Goal: Find contact information: Find contact information

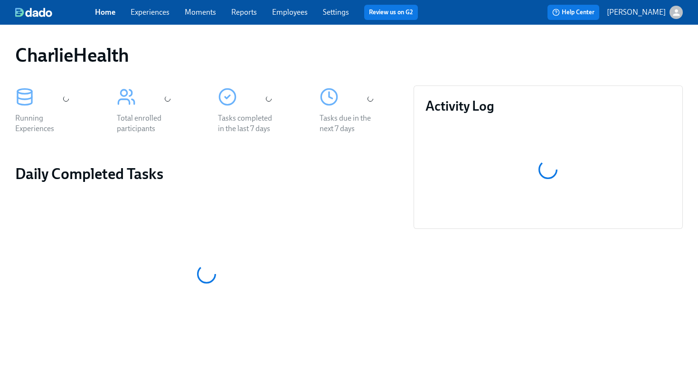
click at [304, 14] on link "Employees" at bounding box center [290, 12] width 36 height 9
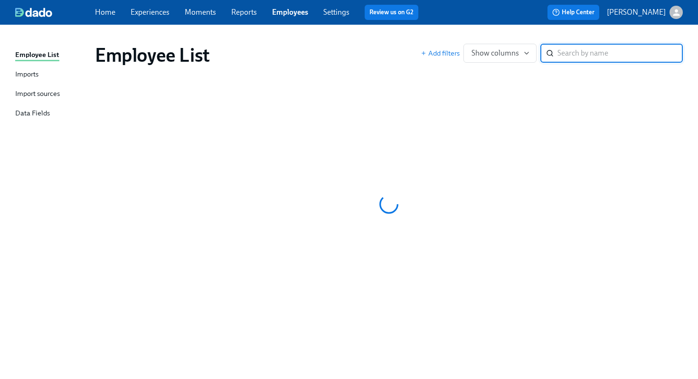
type input "o"
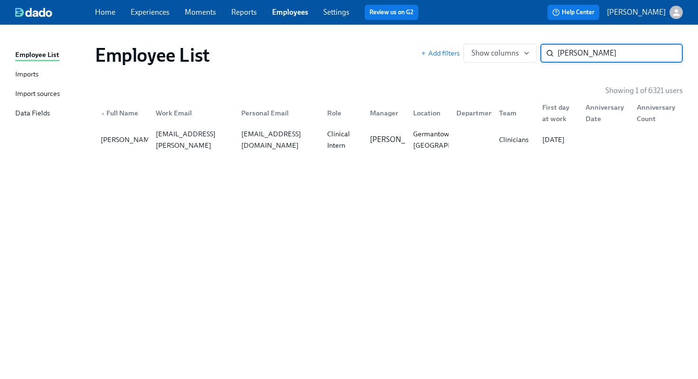
type input "[PERSON_NAME]"
click at [204, 125] on div "▲ Full Name Work Email Personal Email Role Manager Location Department Team Fir…" at bounding box center [389, 111] width 588 height 30
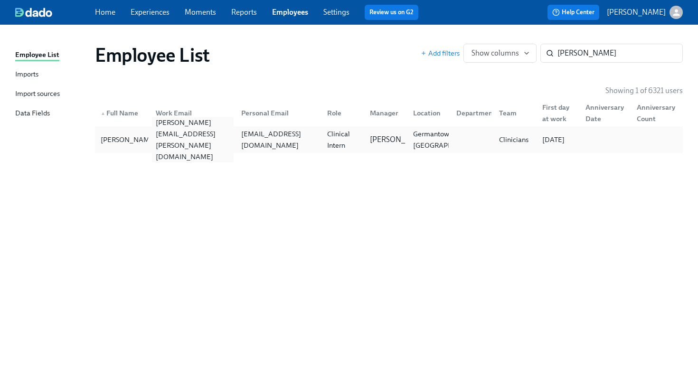
click at [207, 138] on div "[PERSON_NAME][EMAIL_ADDRESS][PERSON_NAME][DOMAIN_NAME]" at bounding box center [193, 140] width 82 height 46
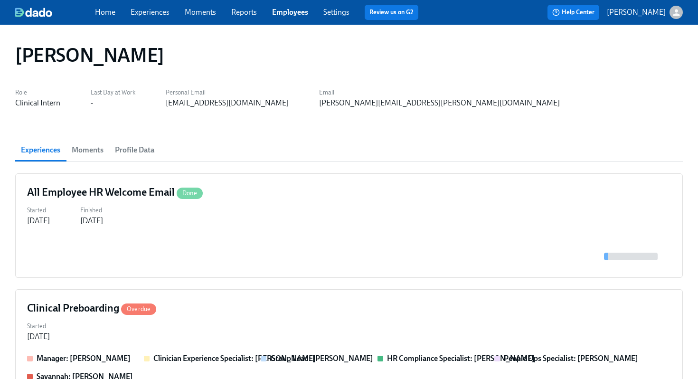
click at [260, 105] on div "[EMAIL_ADDRESS][DOMAIN_NAME]" at bounding box center [227, 103] width 123 height 10
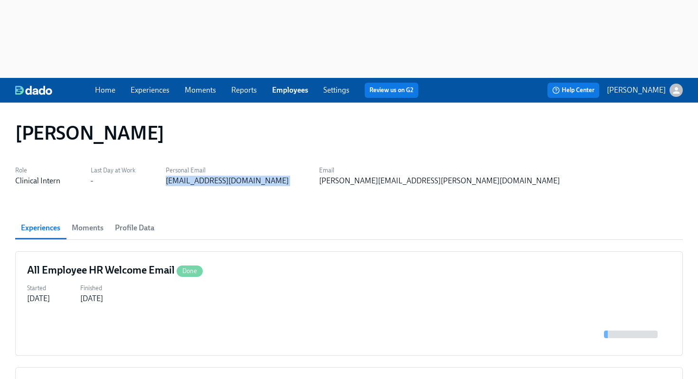
click at [260, 176] on div "[EMAIL_ADDRESS][DOMAIN_NAME]" at bounding box center [227, 181] width 123 height 10
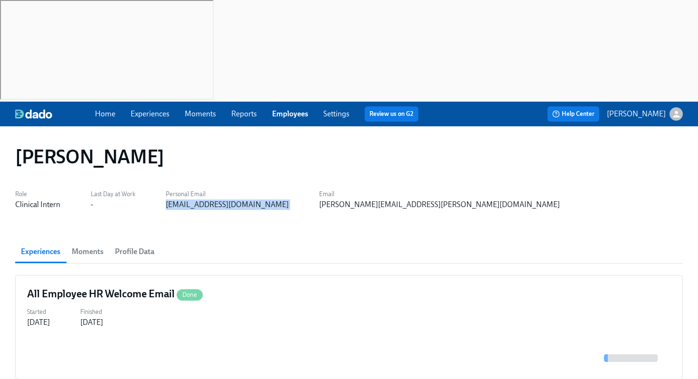
copy div "[EMAIL_ADDRESS][DOMAIN_NAME]"
click at [285, 109] on link "Employees" at bounding box center [290, 113] width 36 height 9
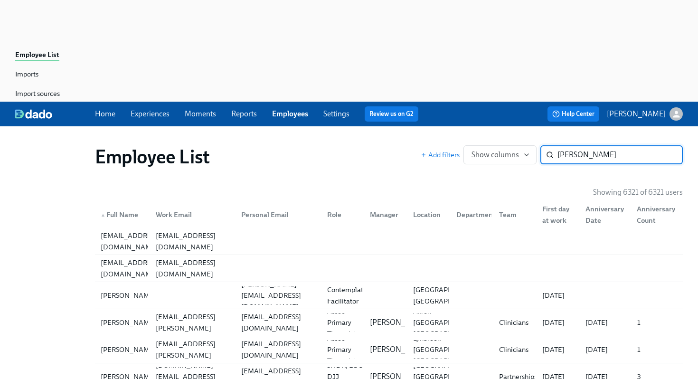
type input "[PERSON_NAME]"
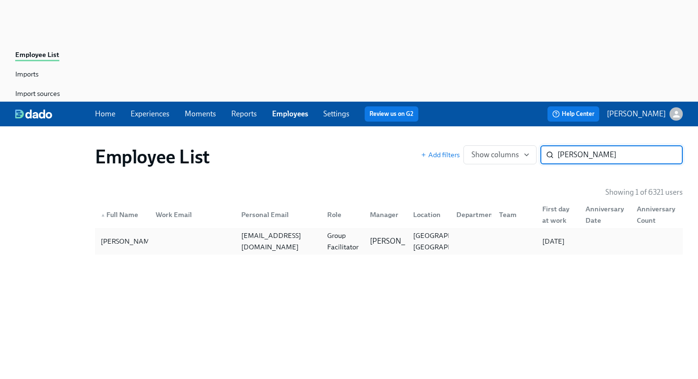
click at [324, 230] on div "Group Facilitator" at bounding box center [342, 241] width 39 height 23
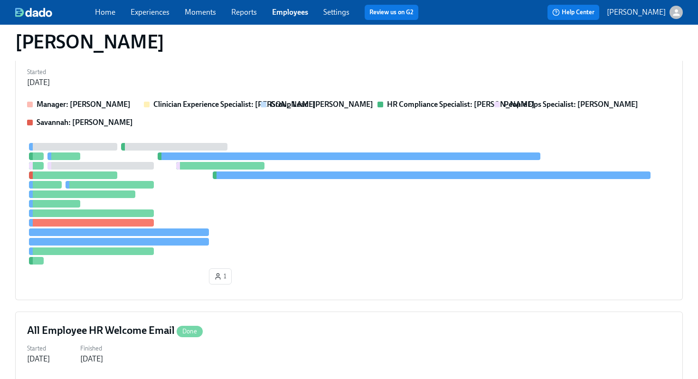
scroll to position [139, 0]
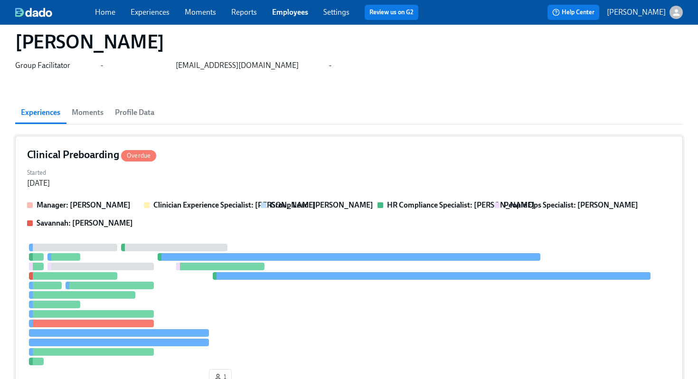
click at [316, 136] on div "Clinical Preboarding Overdue Started [DATE] Manager: [PERSON_NAME] Clinician Ex…" at bounding box center [349, 268] width 668 height 265
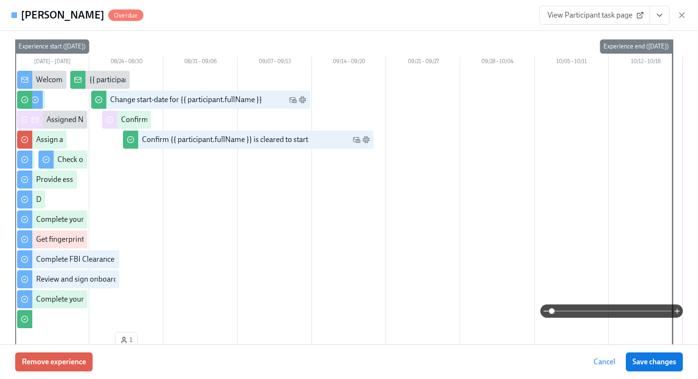
scroll to position [0, 0]
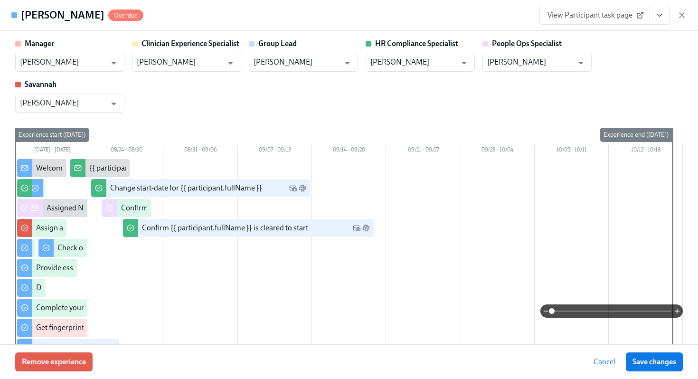
click at [659, 64] on div "Manager [PERSON_NAME] ​ Clinician Experience Specialist [PERSON_NAME] ​ Group L…" at bounding box center [349, 75] width 668 height 74
click at [661, 14] on icon "View task page" at bounding box center [659, 15] width 5 height 2
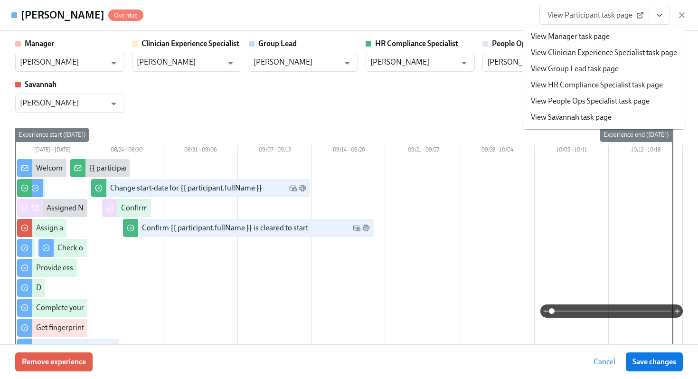
click at [455, 90] on div "Manager [PERSON_NAME] ​ Clinician Experience Specialist [PERSON_NAME] ​ Group L…" at bounding box center [349, 75] width 668 height 74
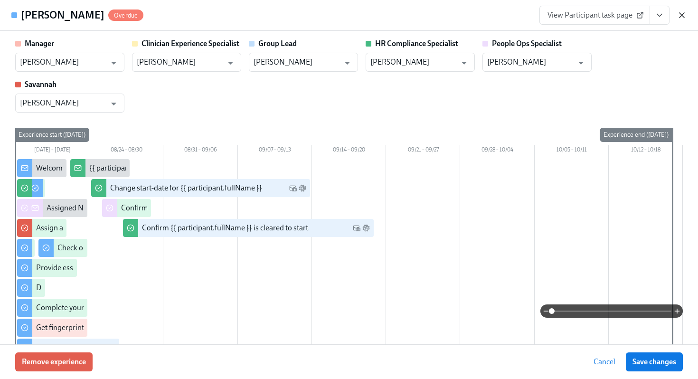
click at [686, 18] on icon "button" at bounding box center [681, 14] width 9 height 9
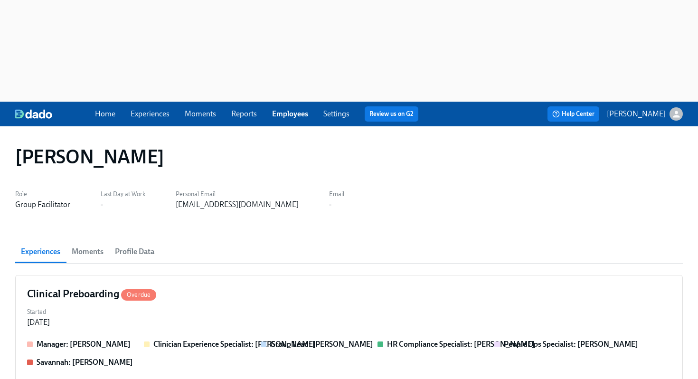
click at [234, 199] on div "[EMAIL_ADDRESS][DOMAIN_NAME]" at bounding box center [237, 204] width 123 height 10
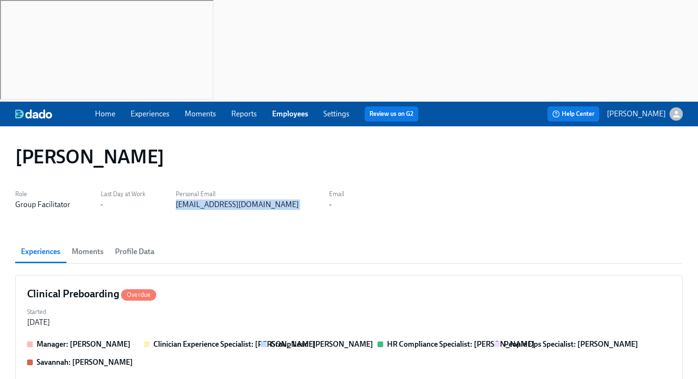
click at [234, 199] on div "[EMAIL_ADDRESS][DOMAIN_NAME]" at bounding box center [237, 204] width 123 height 10
copy div "[EMAIL_ADDRESS][DOMAIN_NAME]"
